Goal: Book appointment/travel/reservation

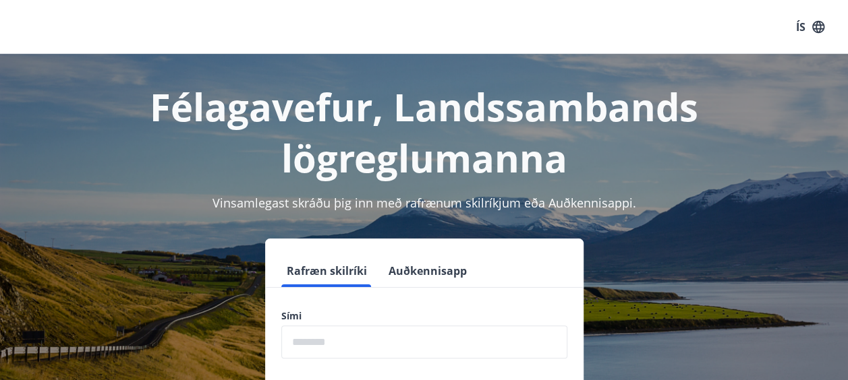
click at [326, 336] on input "phone" at bounding box center [424, 342] width 286 height 33
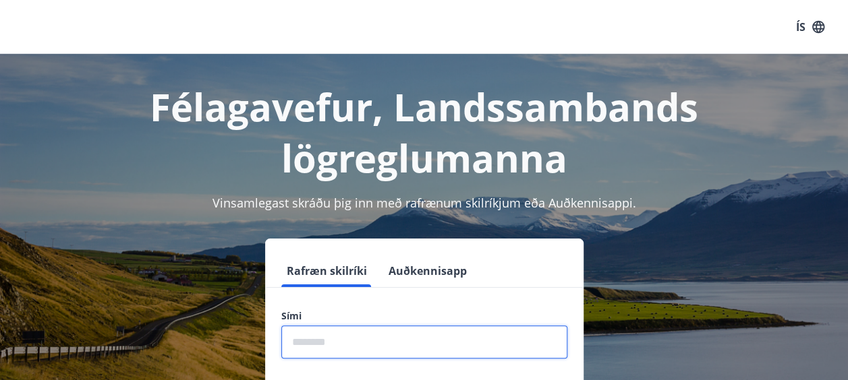
click at [329, 344] on input "phone" at bounding box center [424, 342] width 286 height 33
type input "********"
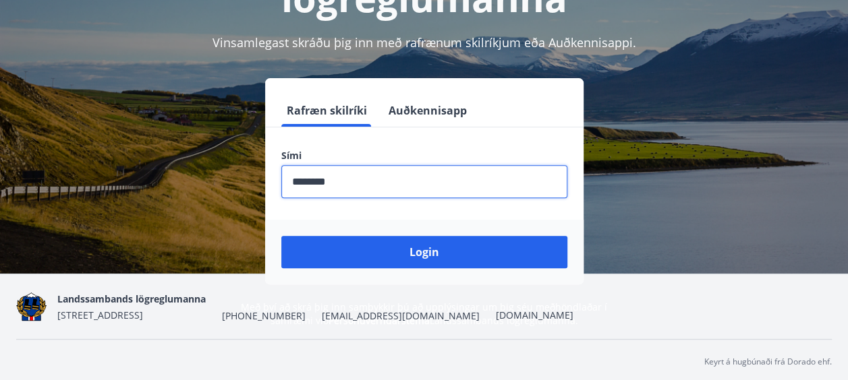
scroll to position [165, 0]
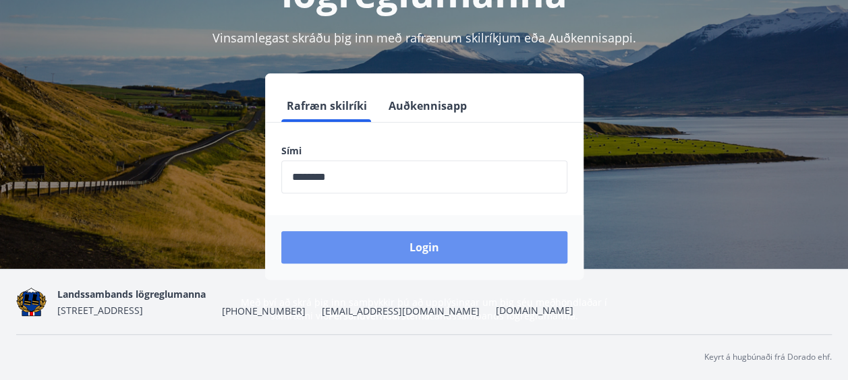
click at [452, 243] on button "Login" at bounding box center [424, 247] width 286 height 32
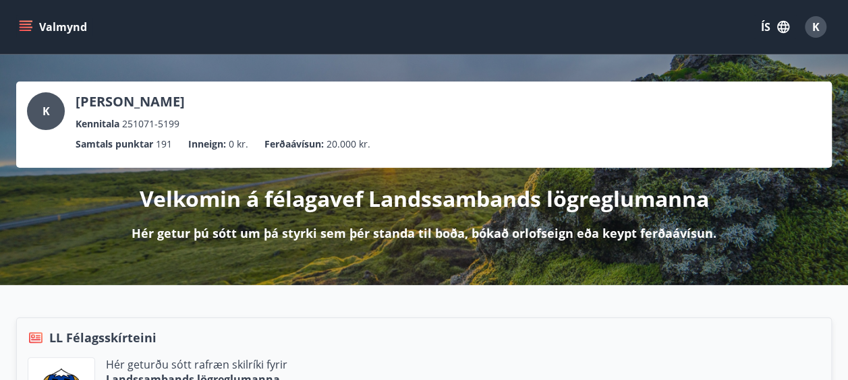
click at [27, 24] on icon "menu" at bounding box center [26, 24] width 12 height 1
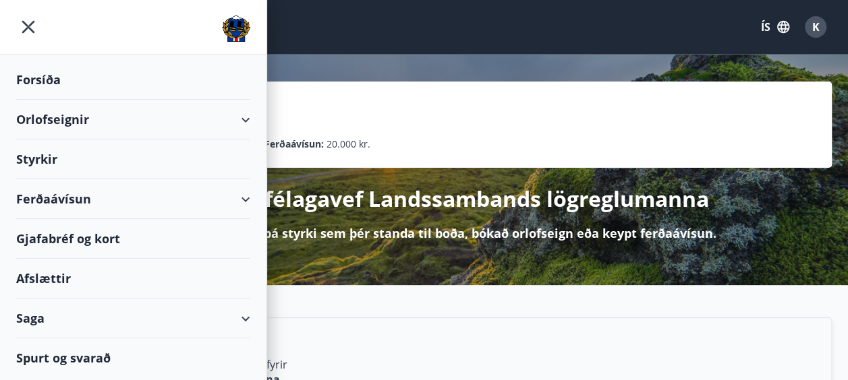
click at [201, 119] on div "Orlofseignir" at bounding box center [133, 120] width 234 height 40
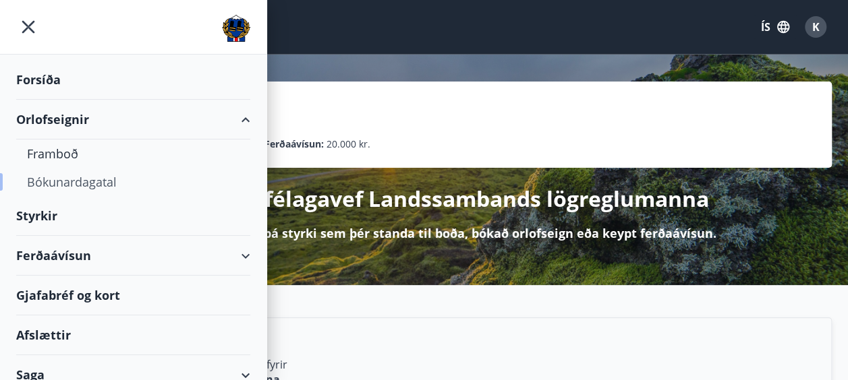
click at [118, 182] on div "Bókunardagatal" at bounding box center [133, 182] width 212 height 28
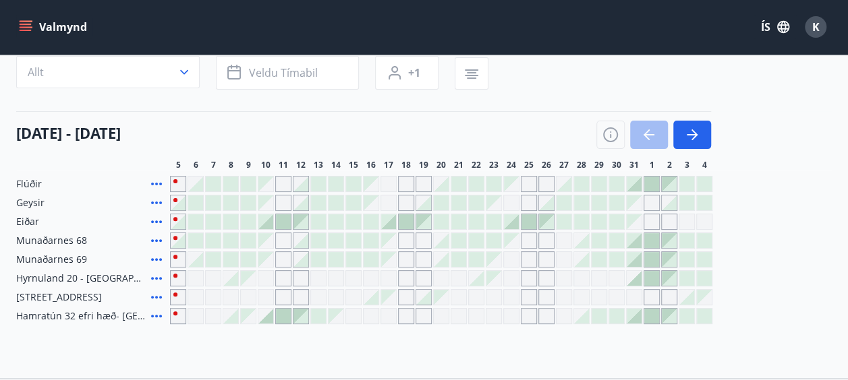
scroll to position [67, 0]
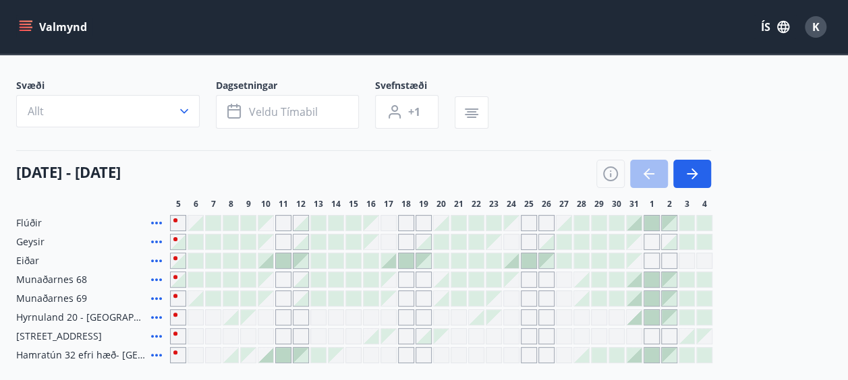
click at [152, 223] on icon at bounding box center [156, 223] width 11 height 3
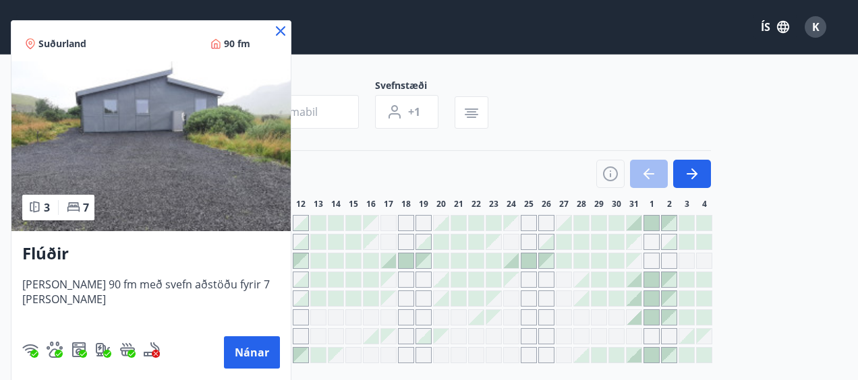
drag, startPoint x: 279, startPoint y: 32, endPoint x: 267, endPoint y: 49, distance: 21.3
click at [281, 31] on icon at bounding box center [280, 31] width 16 height 16
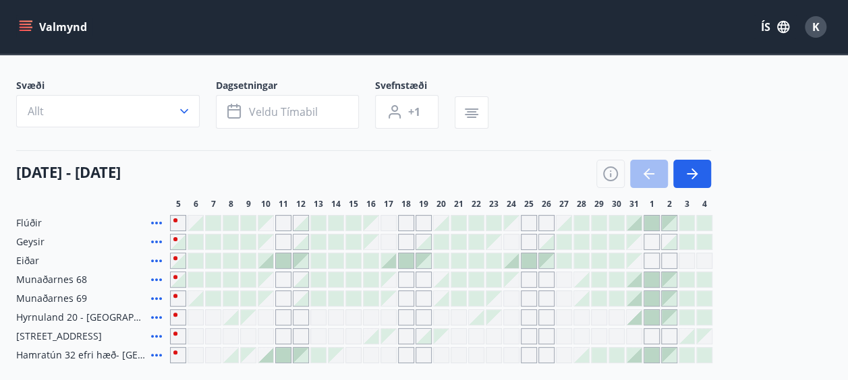
click at [281, 241] on div "Gráir dagar eru ekki bókanlegir" at bounding box center [283, 242] width 16 height 16
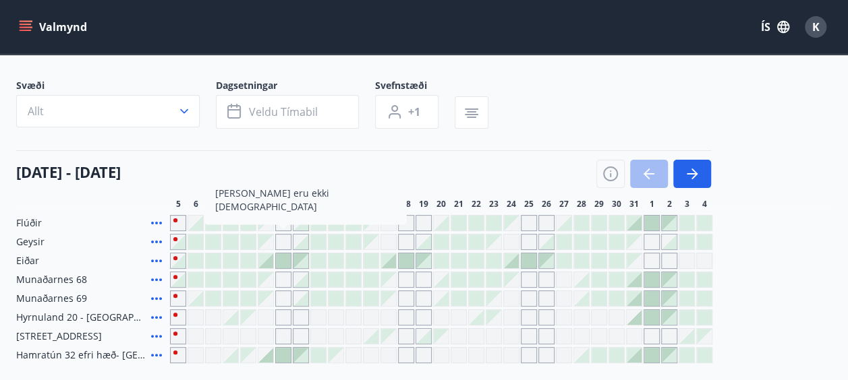
click at [280, 242] on div "Gráir dagar eru ekki bókanlegir" at bounding box center [283, 242] width 16 height 16
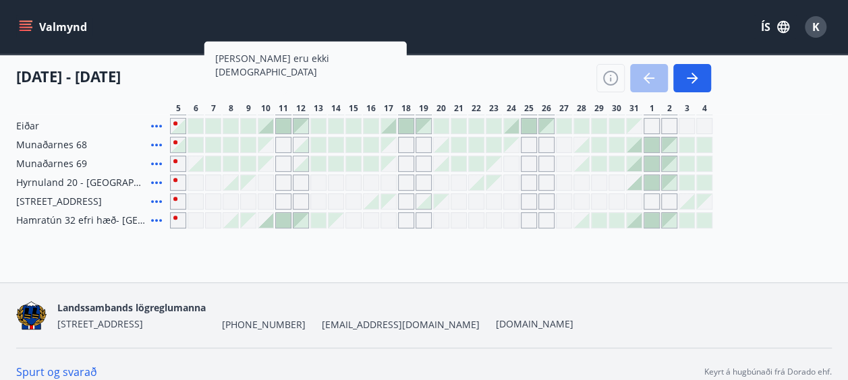
scroll to position [135, 0]
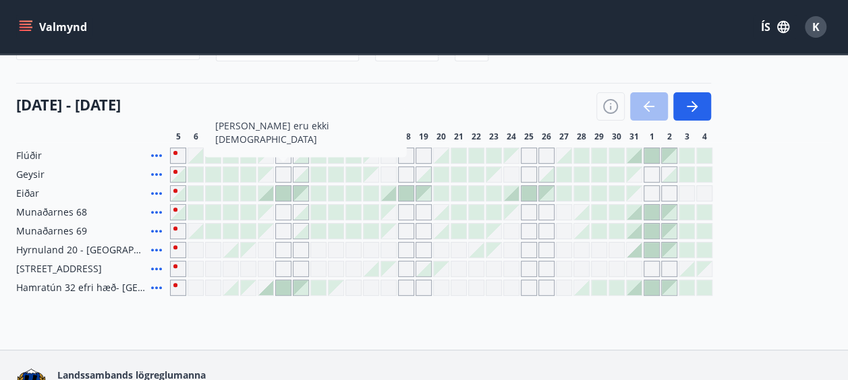
click at [358, 108] on div "05 október - 04 nóvember" at bounding box center [363, 102] width 695 height 38
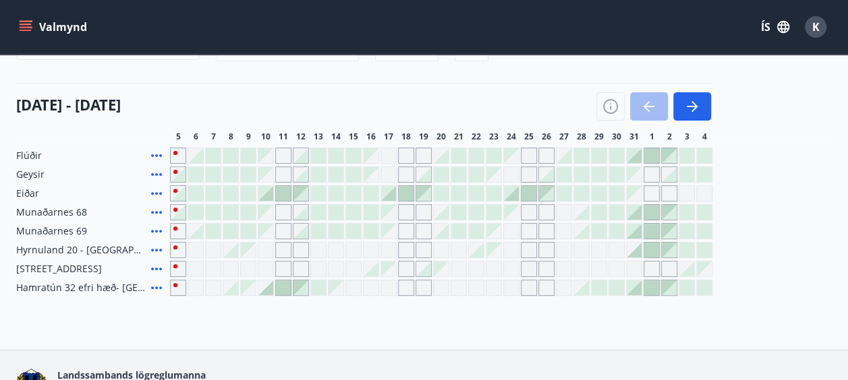
click at [245, 229] on div at bounding box center [248, 231] width 15 height 15
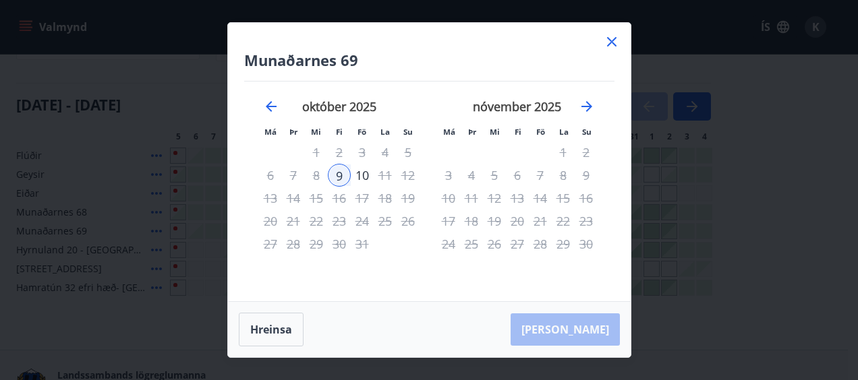
click at [614, 42] on icon at bounding box center [611, 42] width 16 height 16
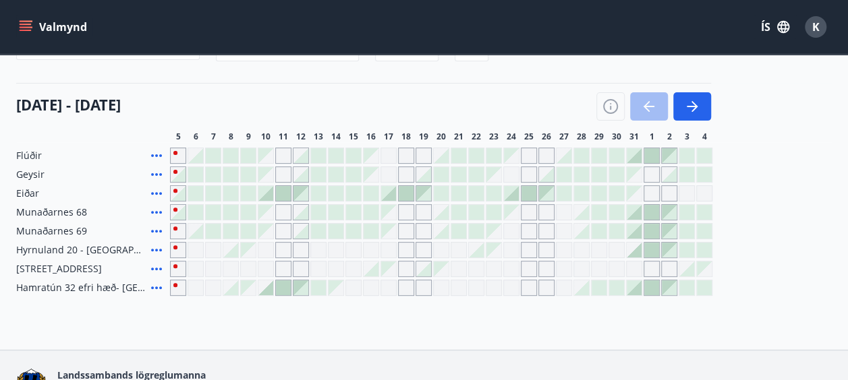
click at [217, 210] on div at bounding box center [213, 212] width 15 height 15
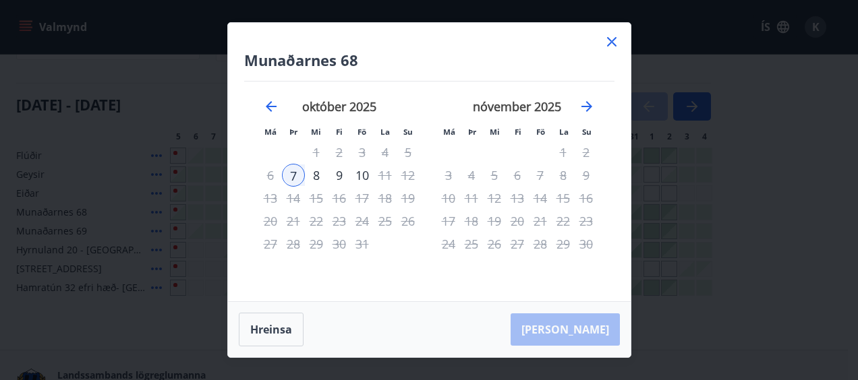
click at [612, 34] on icon at bounding box center [611, 42] width 16 height 16
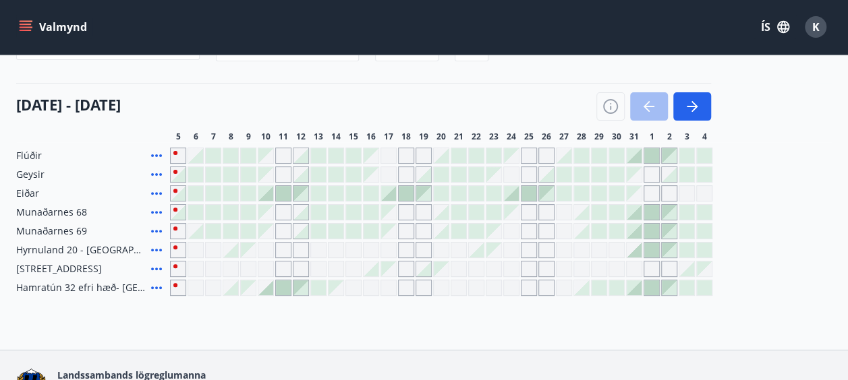
click at [334, 192] on div at bounding box center [335, 193] width 15 height 15
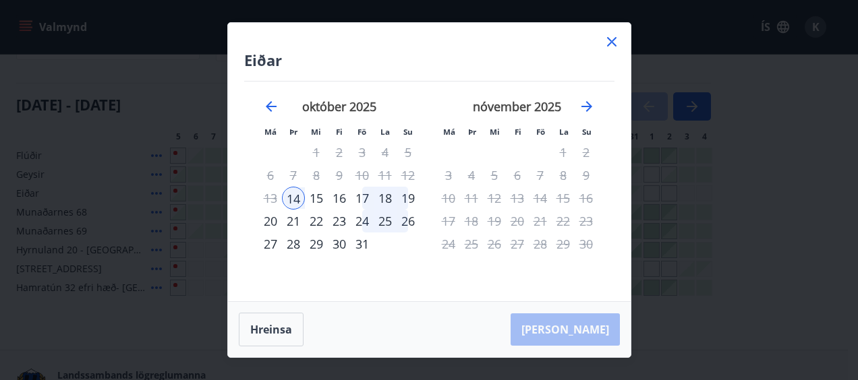
click at [614, 40] on icon at bounding box center [611, 41] width 9 height 9
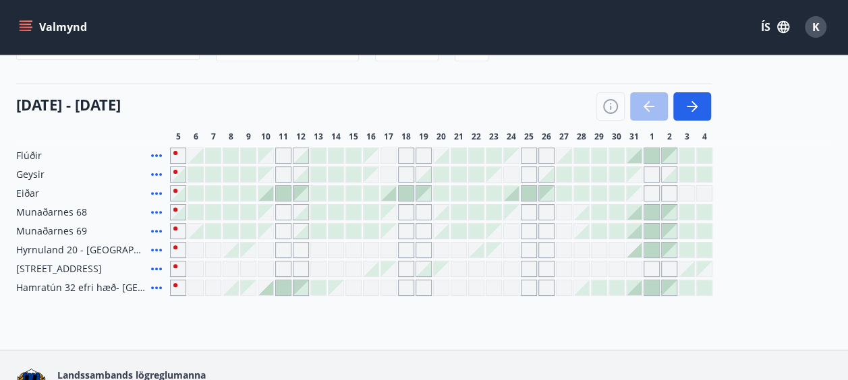
click at [283, 285] on div at bounding box center [283, 288] width 15 height 15
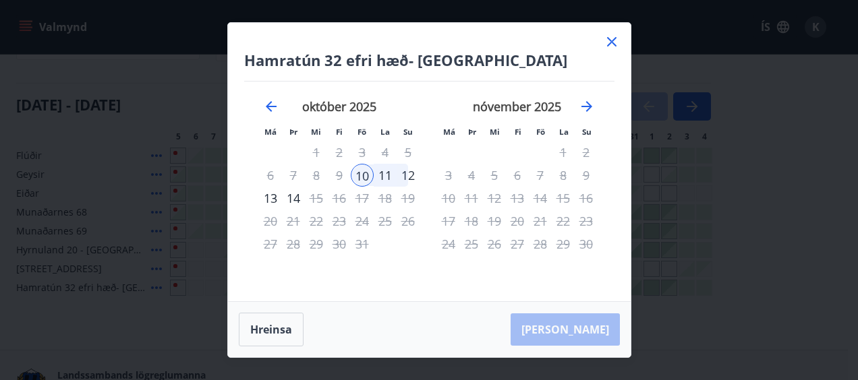
click at [608, 42] on icon at bounding box center [611, 42] width 16 height 16
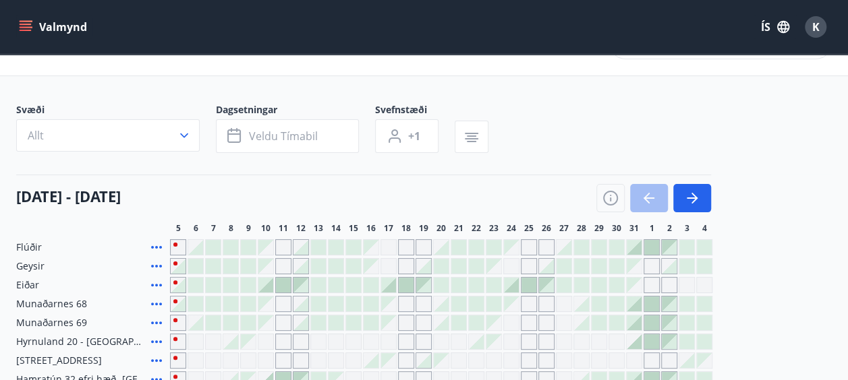
scroll to position [82, 0]
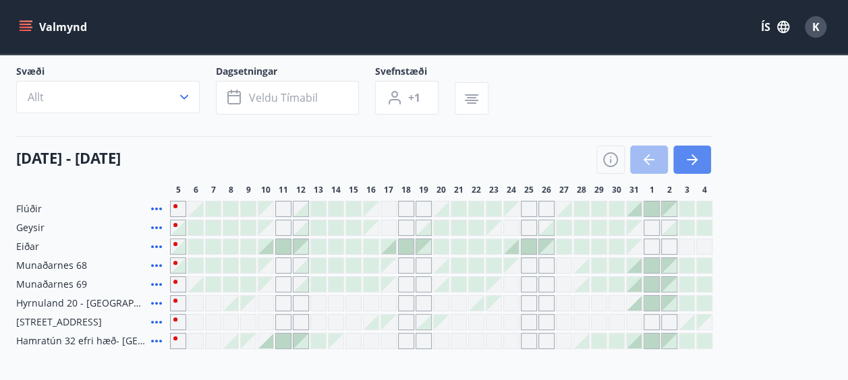
click at [703, 163] on button "button" at bounding box center [692, 160] width 38 height 28
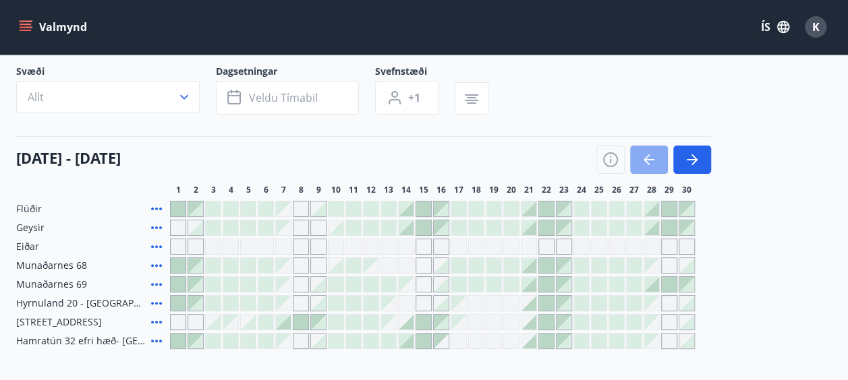
click at [654, 152] on icon "button" at bounding box center [649, 160] width 16 height 16
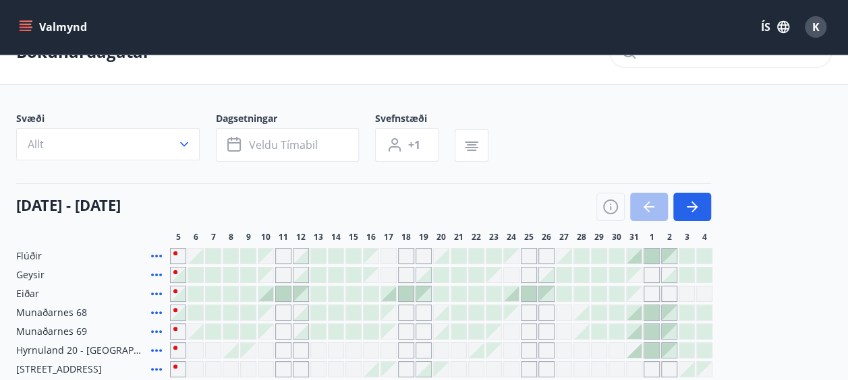
scroll to position [14, 0]
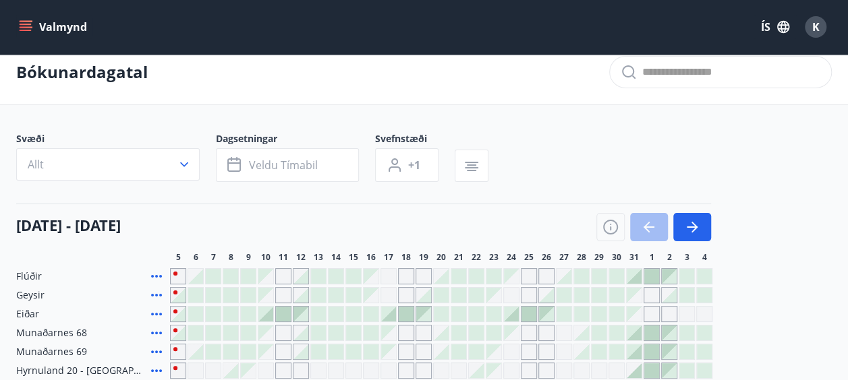
click at [481, 234] on div "05 október - 04 nóvember" at bounding box center [363, 223] width 695 height 38
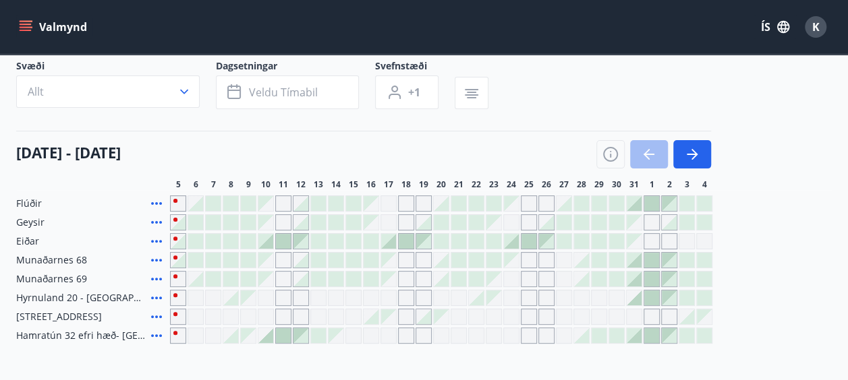
scroll to position [67, 0]
